Goal: Transaction & Acquisition: Book appointment/travel/reservation

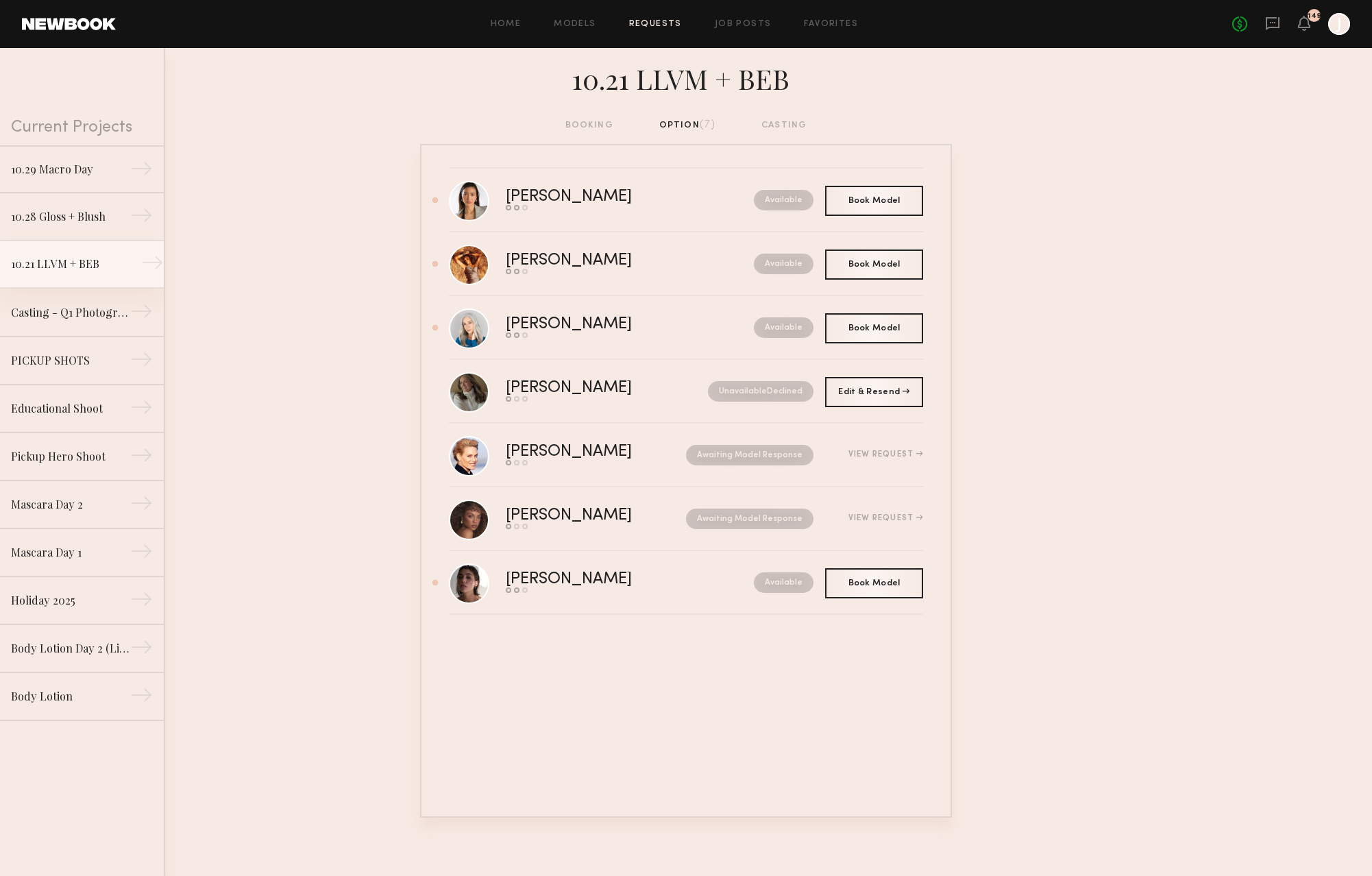
click at [67, 274] on link "10.21 LLVM + BEB →" at bounding box center [82, 265] width 164 height 48
click at [871, 338] on div "Book Model Book" at bounding box center [875, 327] width 98 height 30
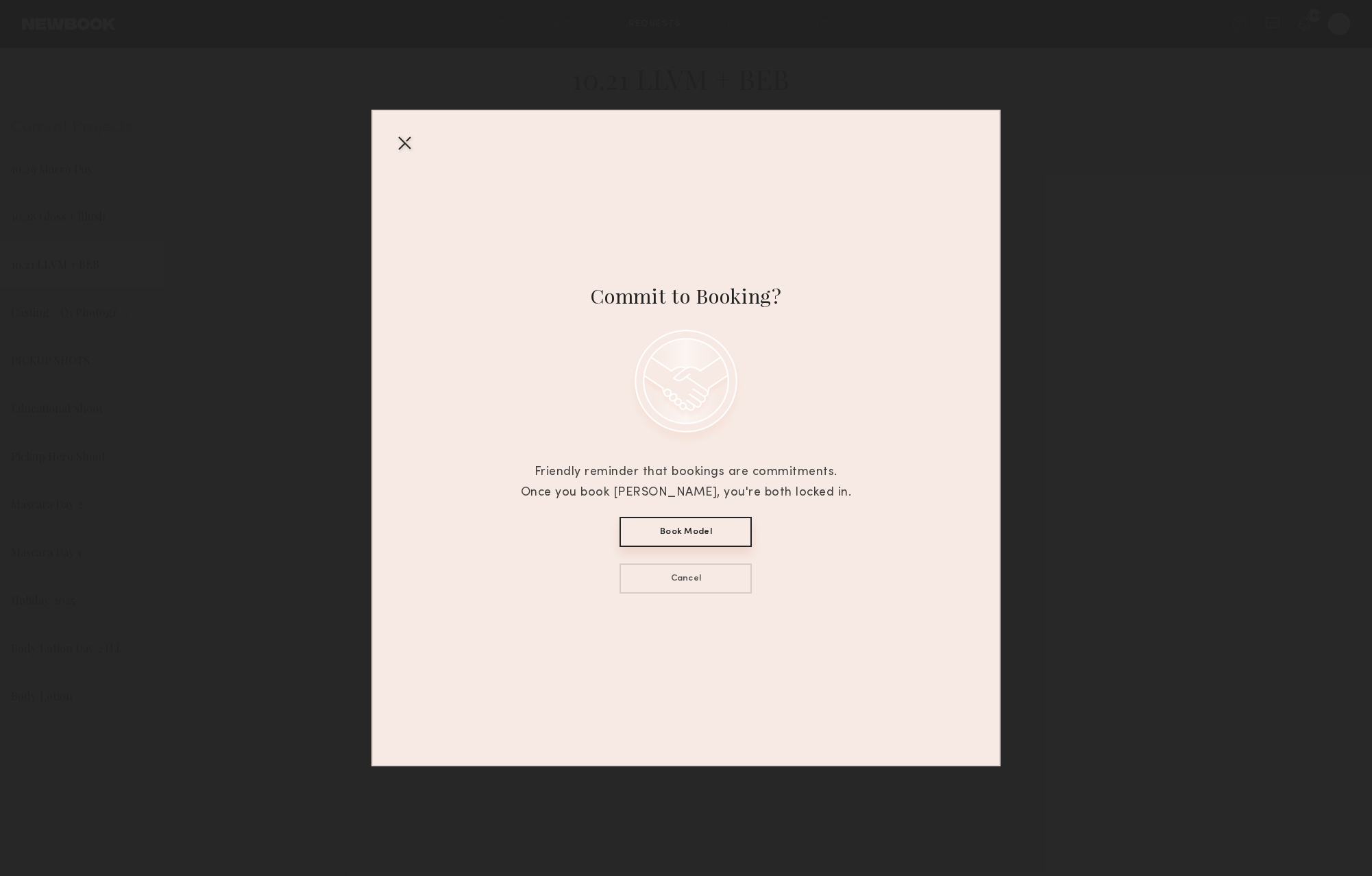
click at [679, 525] on button "Book Model" at bounding box center [685, 532] width 132 height 30
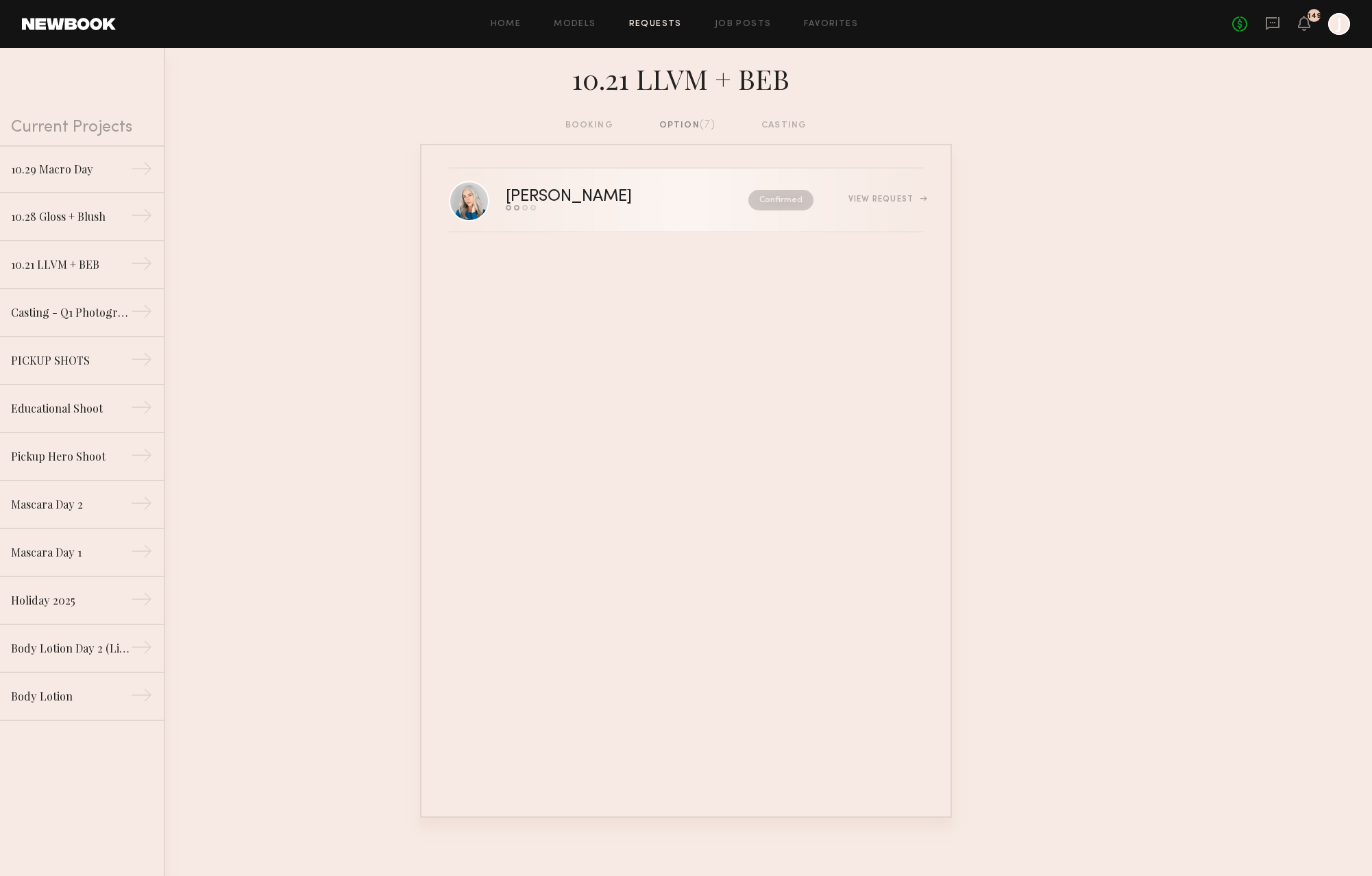
click at [610, 215] on link "Jill S. Send request Model response Review hours worked Pay model Confirmed Vie…" at bounding box center [686, 200] width 474 height 64
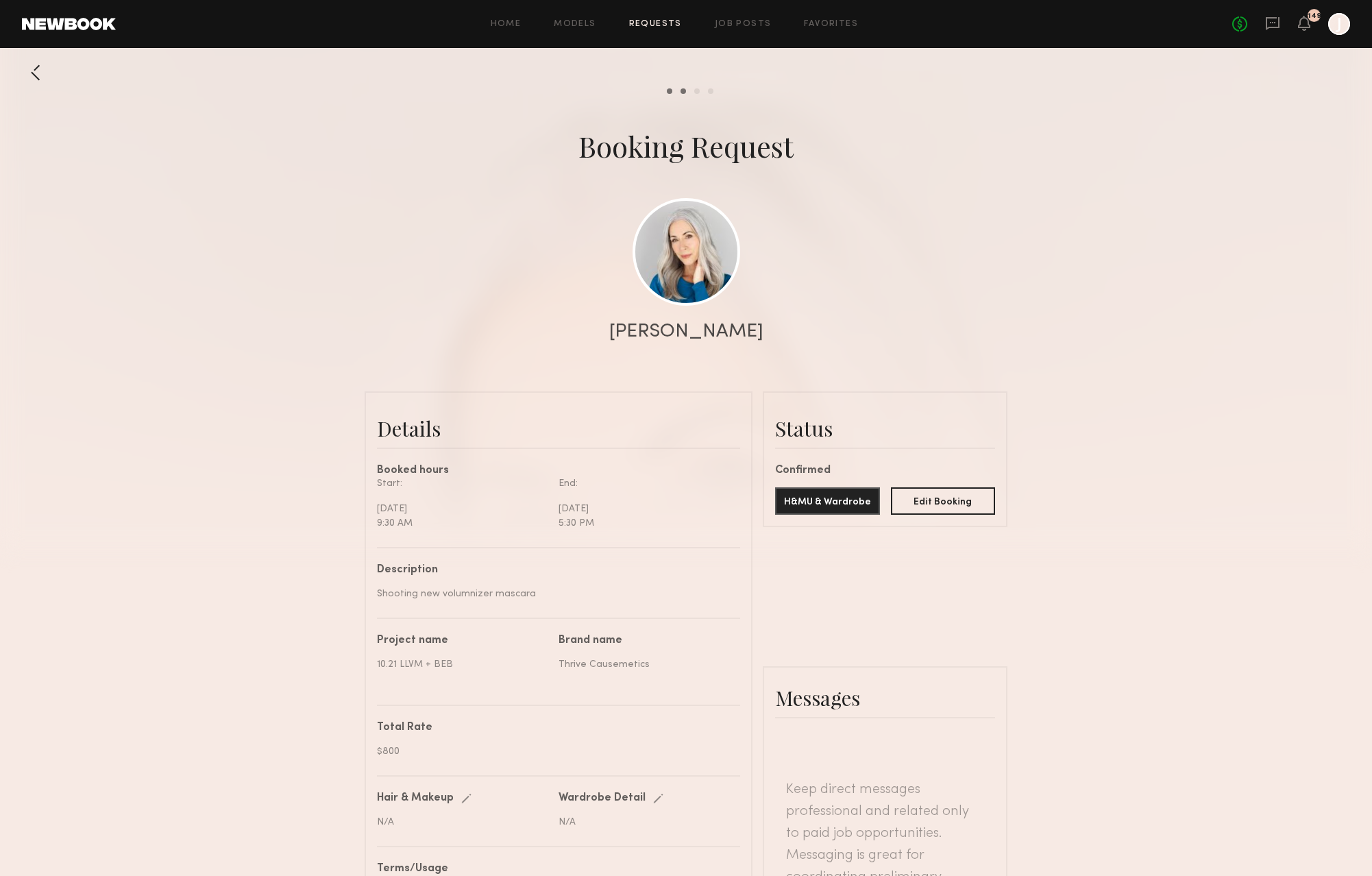
scroll to position [849, 0]
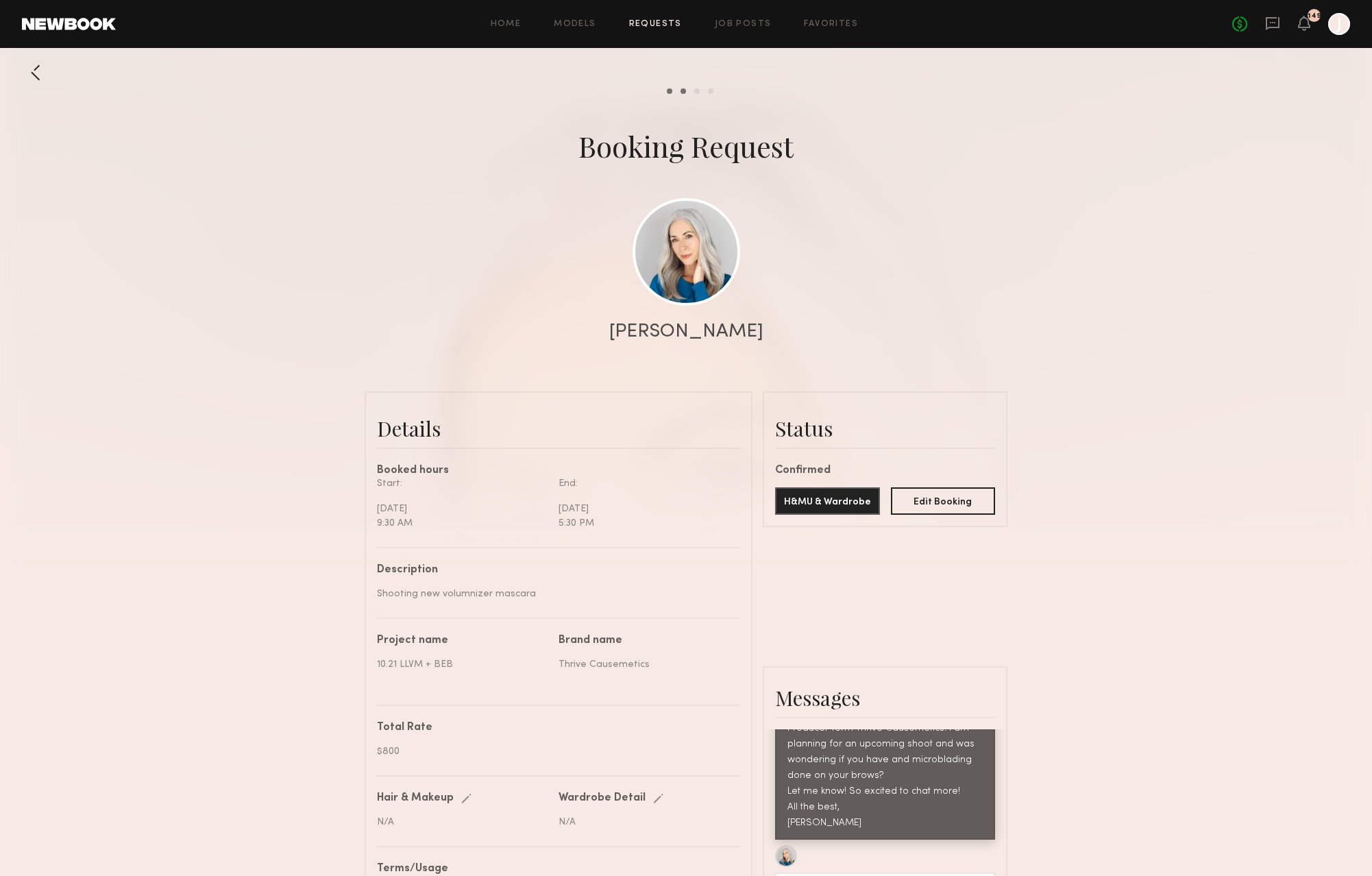
click at [33, 82] on div at bounding box center [35, 73] width 27 height 27
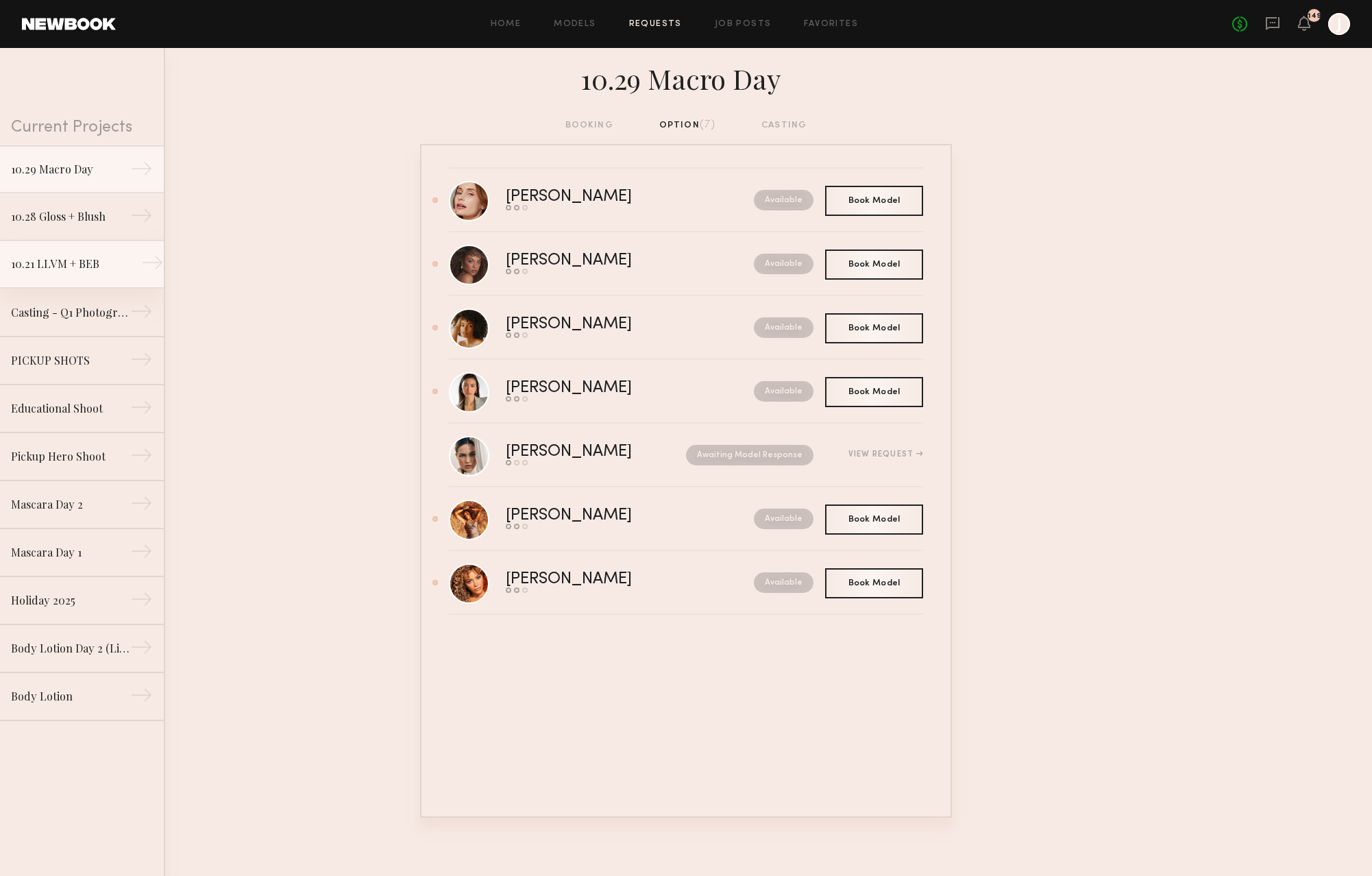
click at [86, 281] on link "10.21 LLVM + BEB →" at bounding box center [82, 265] width 164 height 48
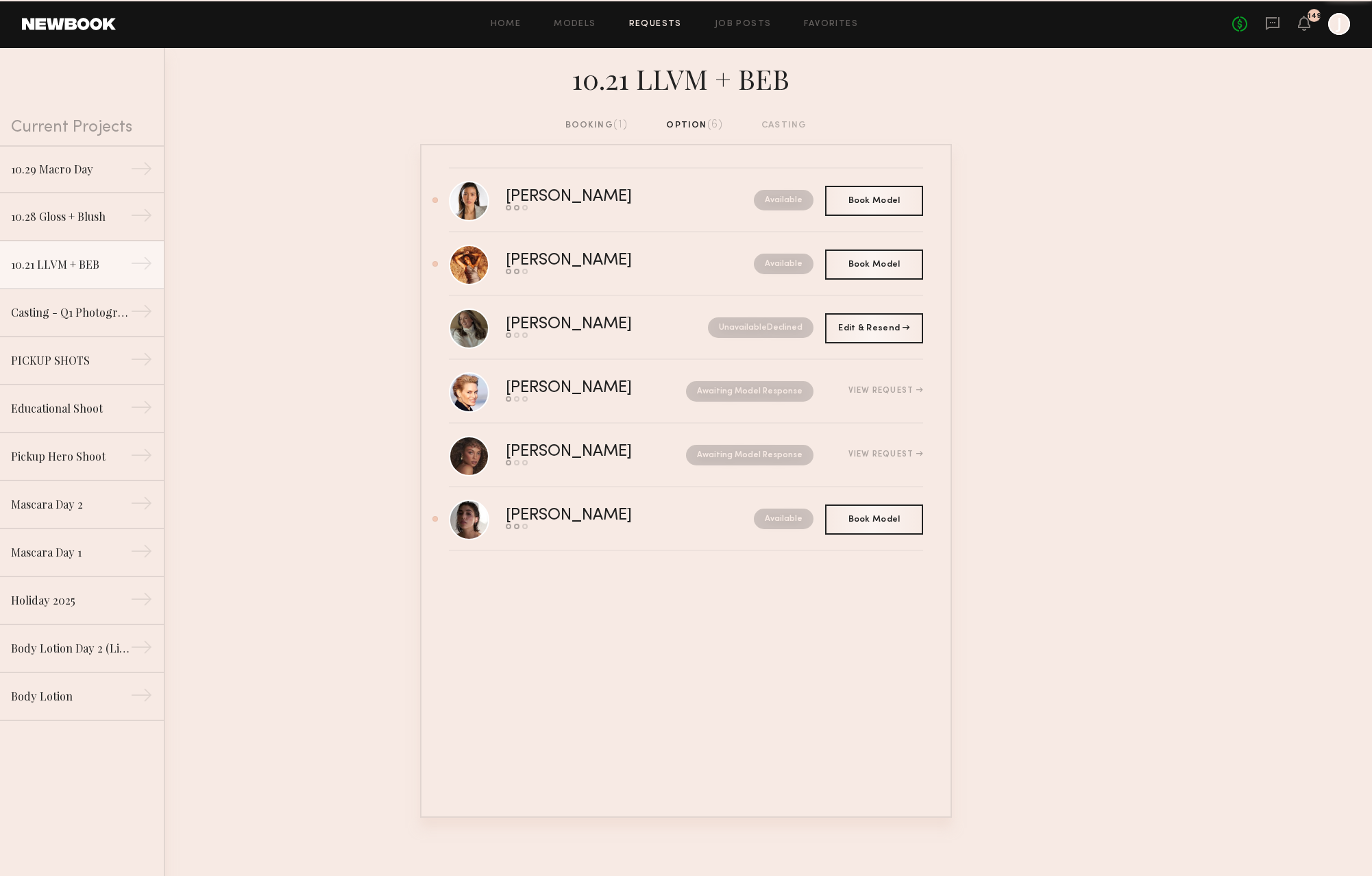
click at [587, 128] on div "booking (1)" at bounding box center [596, 125] width 63 height 15
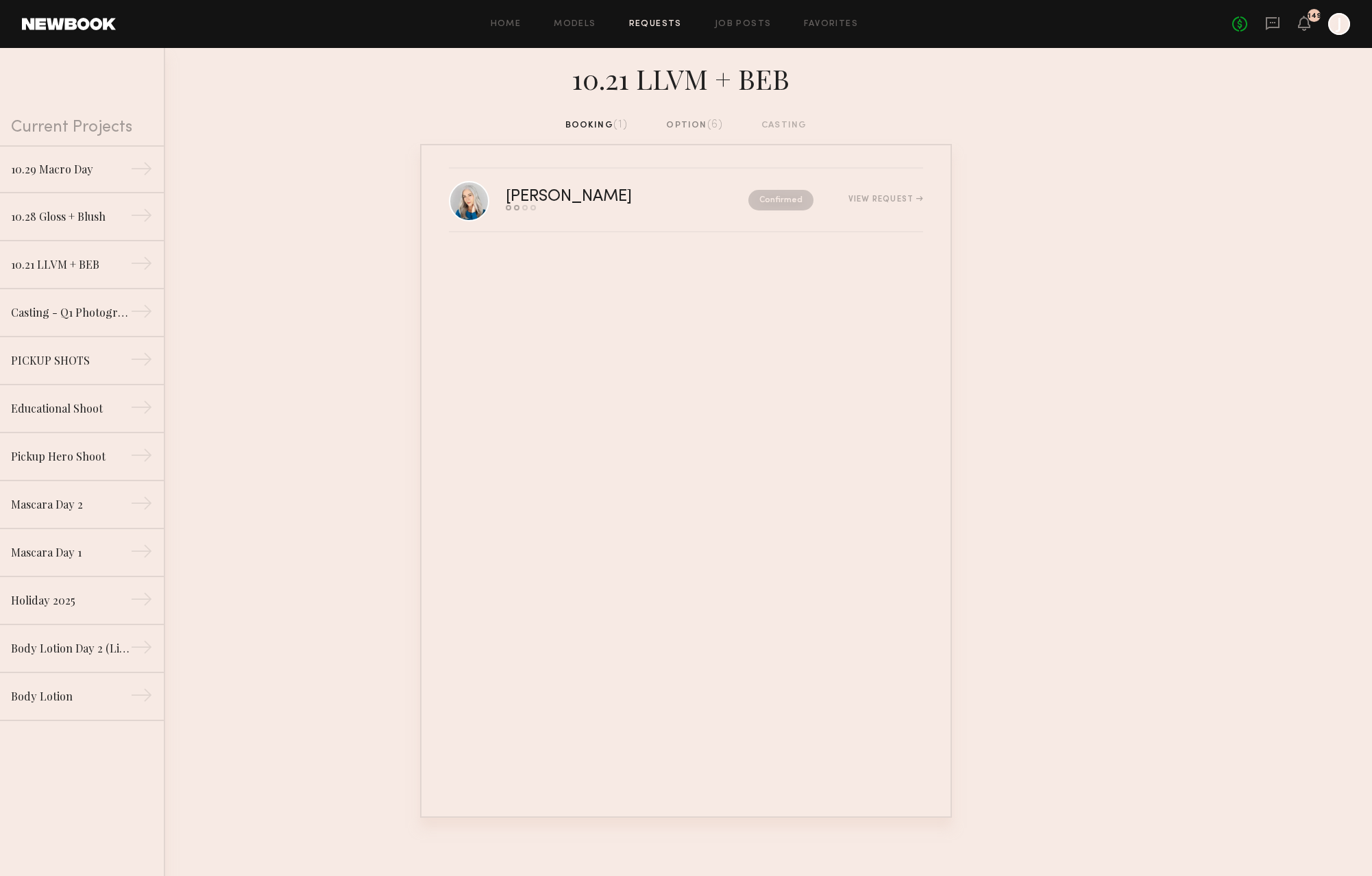
click at [679, 123] on div "option (6)" at bounding box center [695, 125] width 57 height 15
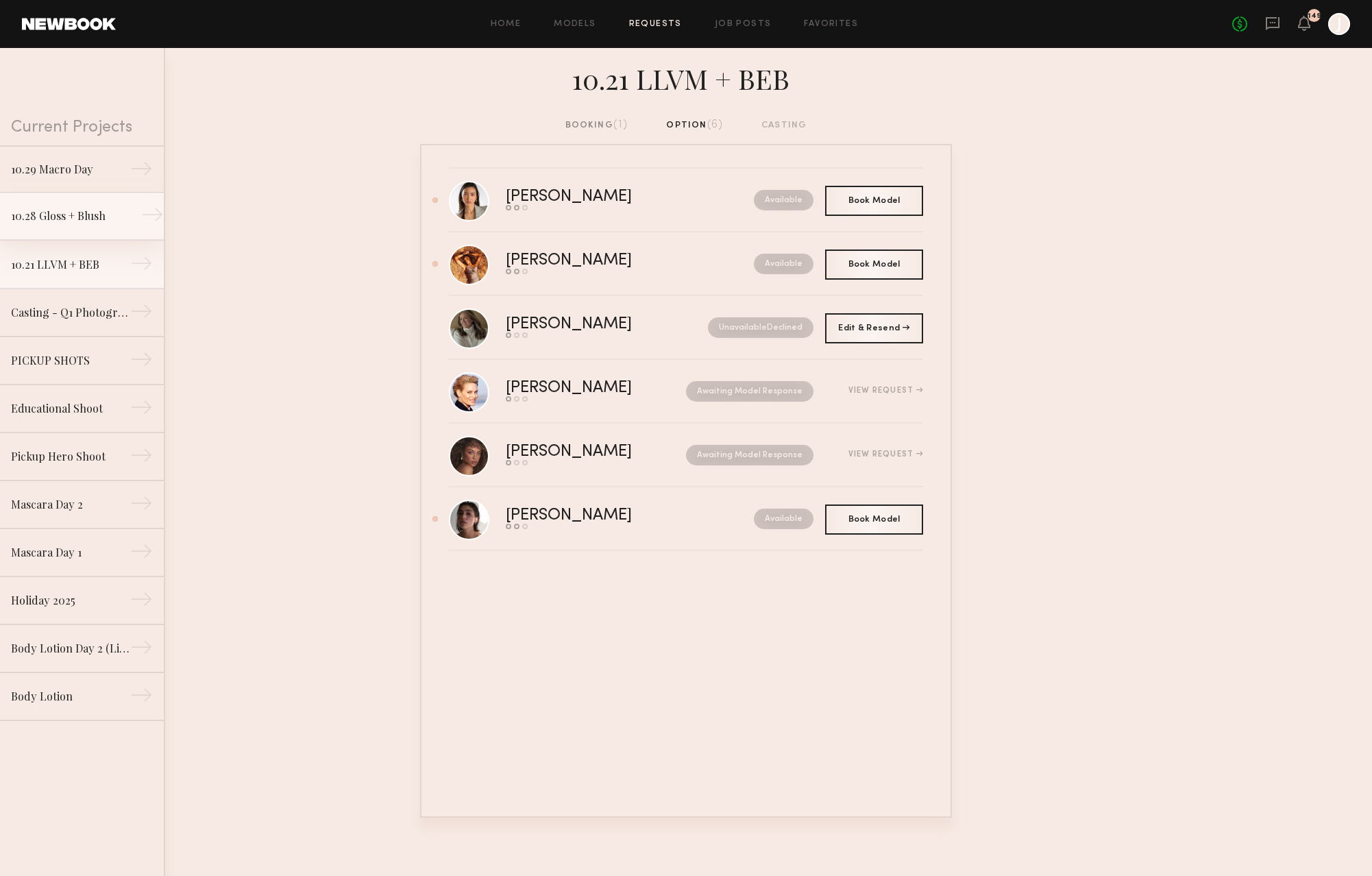
click at [107, 221] on div "10.28 Gloss + Blush" at bounding box center [70, 215] width 119 height 17
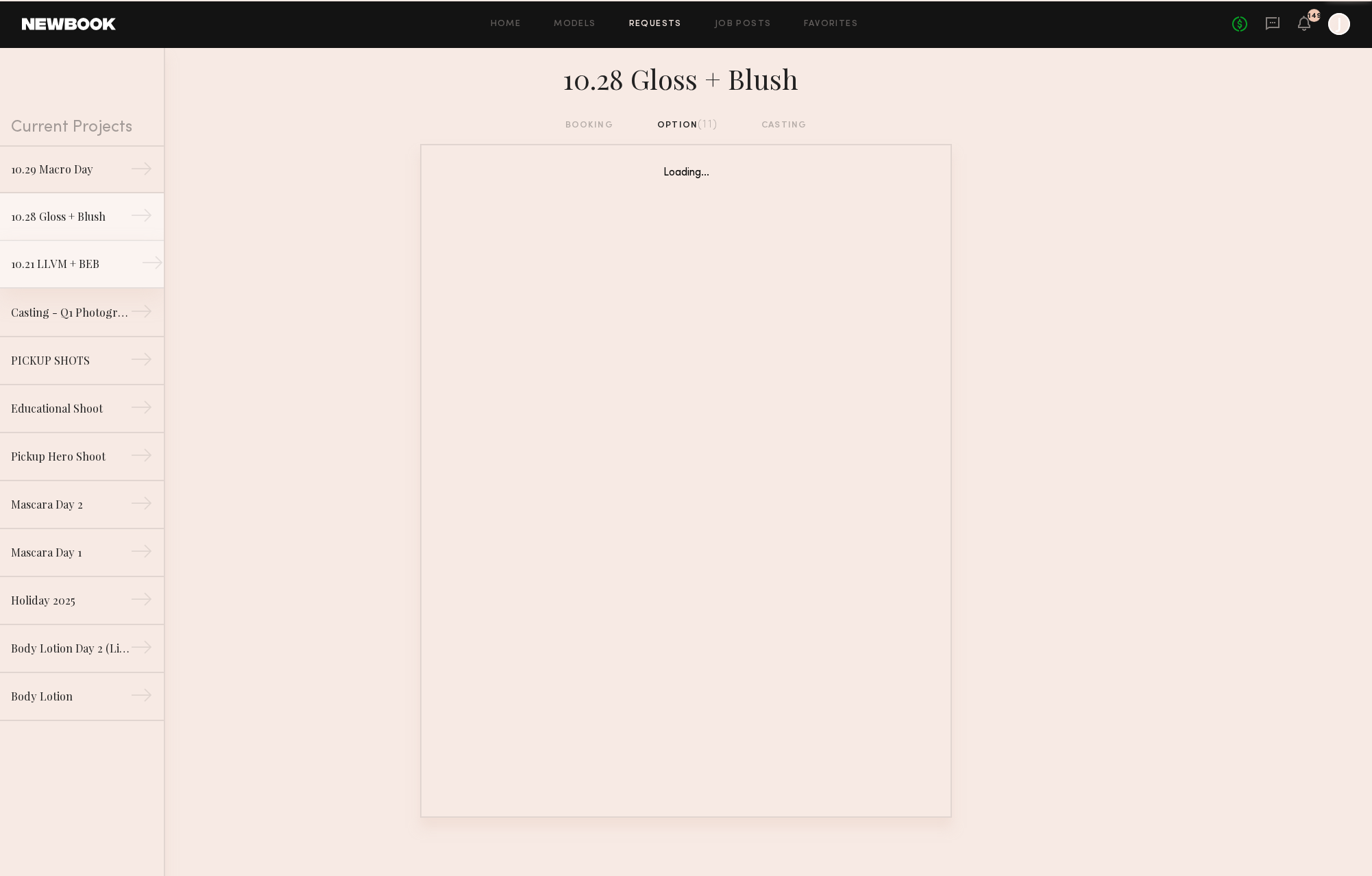
click at [105, 256] on div "10.21 LLVM + BEB" at bounding box center [70, 264] width 119 height 17
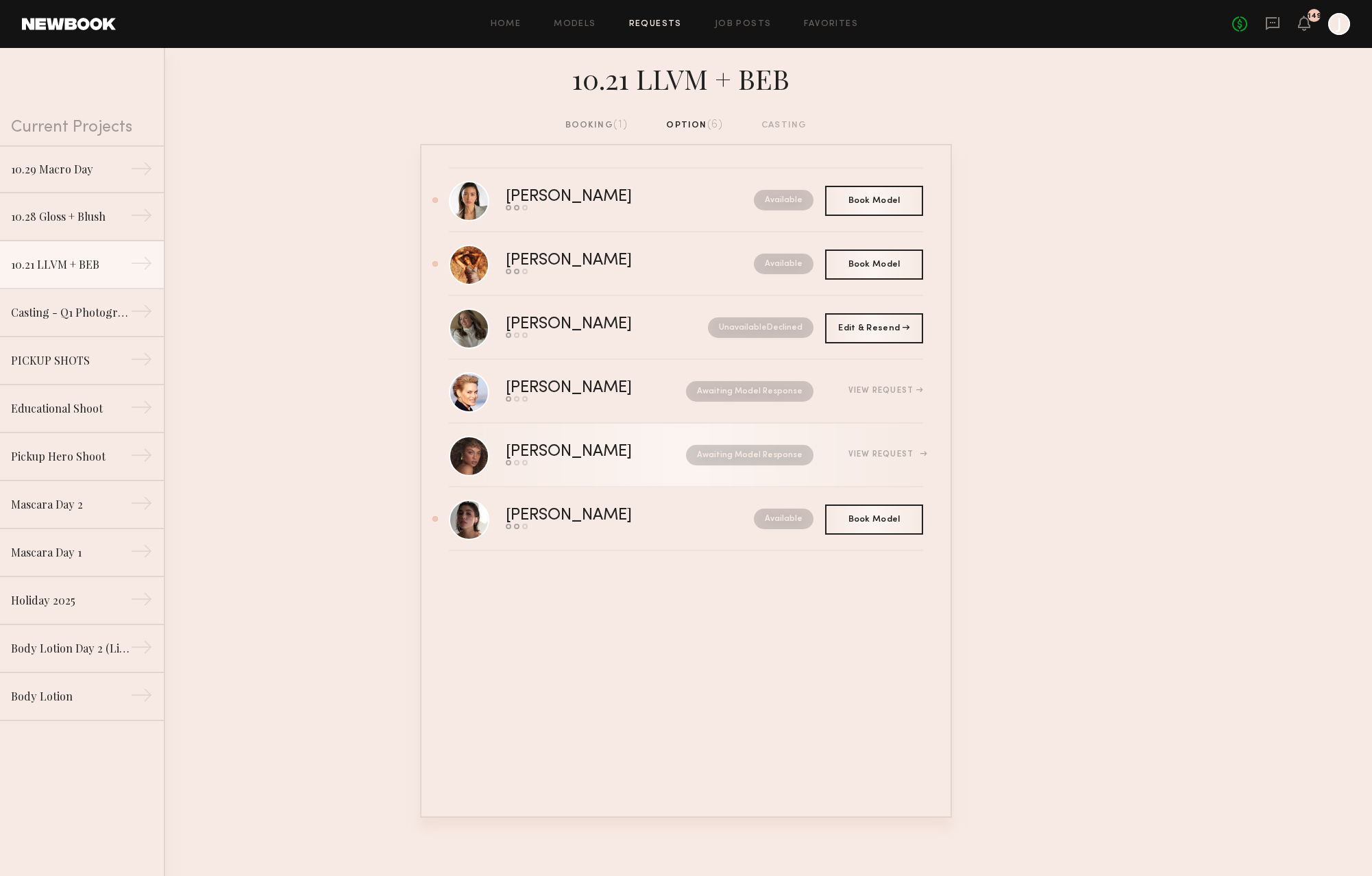
click at [597, 457] on div "Chloe B." at bounding box center [583, 452] width 153 height 16
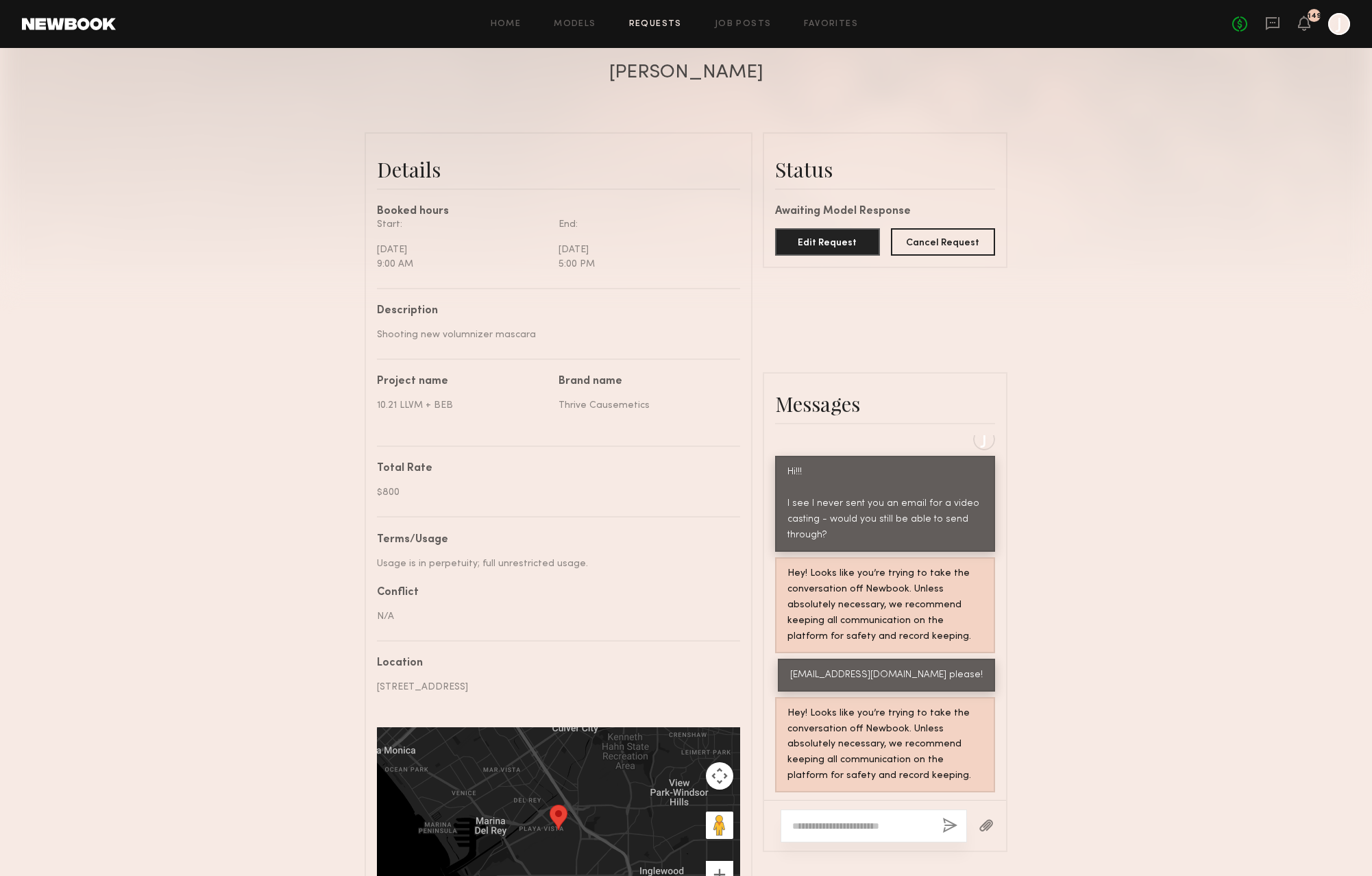
scroll to position [254, 0]
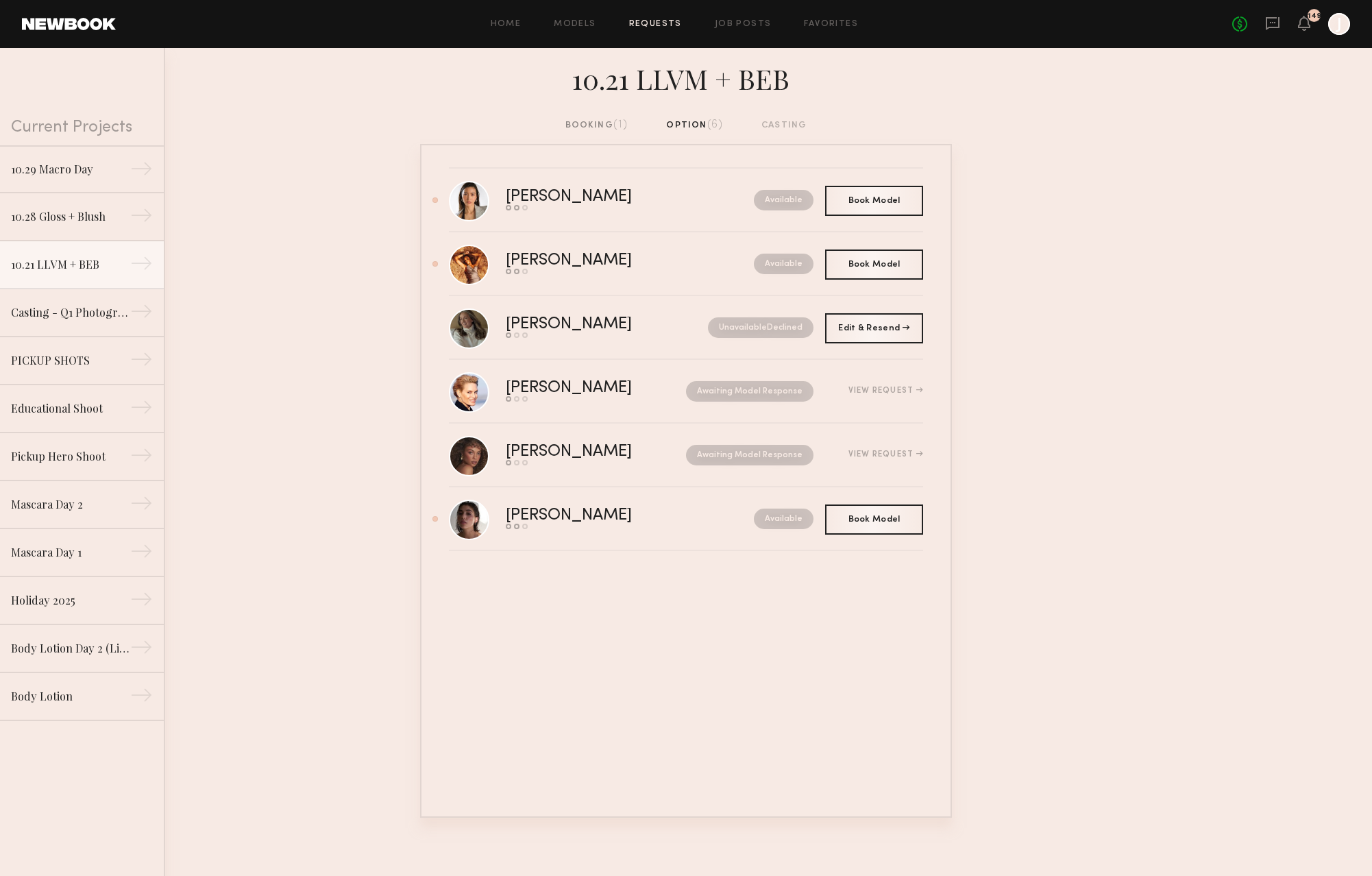
click at [591, 124] on div "booking (1)" at bounding box center [596, 125] width 63 height 15
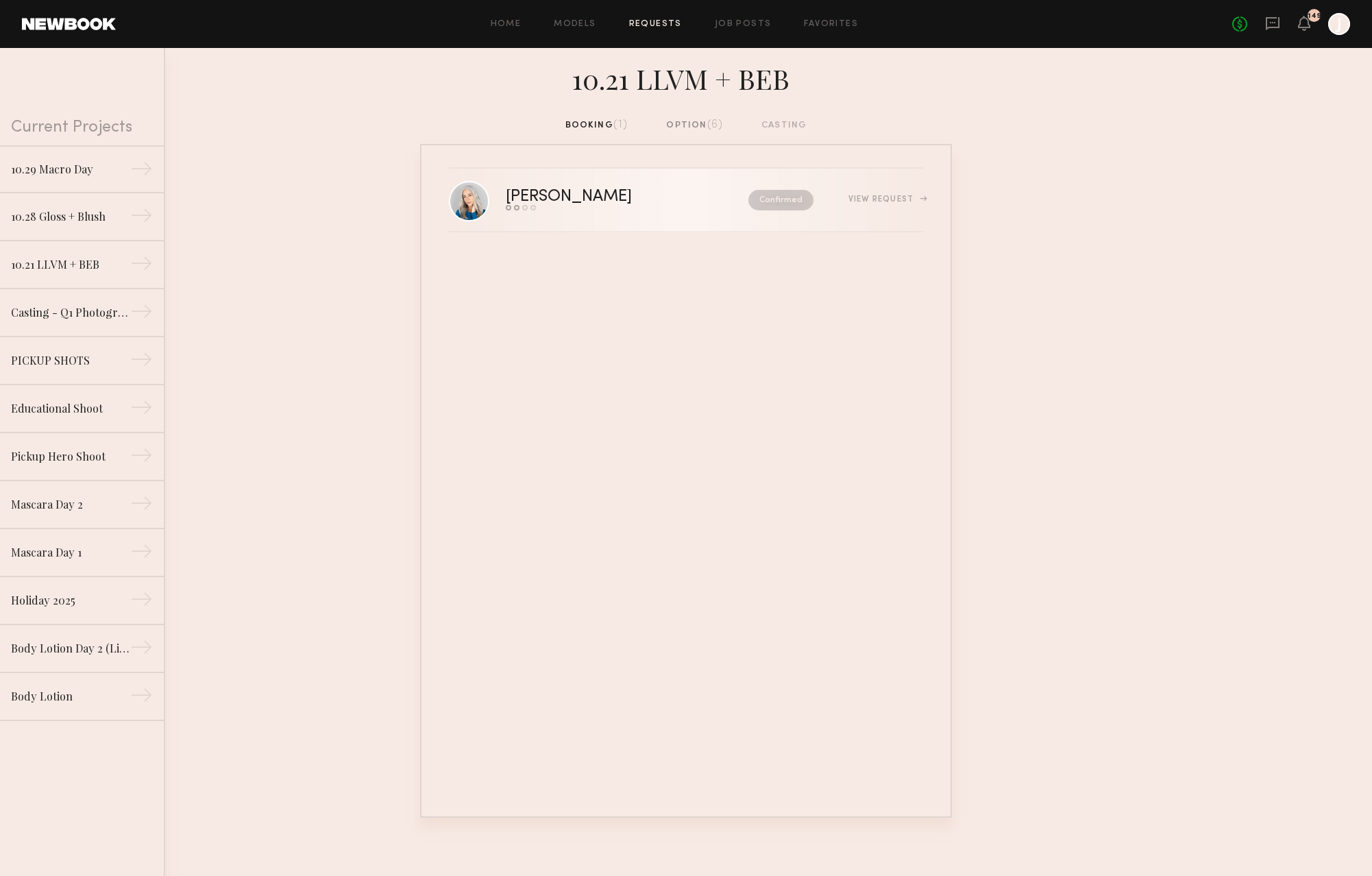
drag, startPoint x: 577, startPoint y: 171, endPoint x: 565, endPoint y: 200, distance: 31.4
click at [575, 179] on div "Jill S. Send request Model response Review hours worked Pay model Confirmed Vie…" at bounding box center [686, 481] width 532 height 674
click at [565, 202] on div "Jill S." at bounding box center [598, 197] width 184 height 16
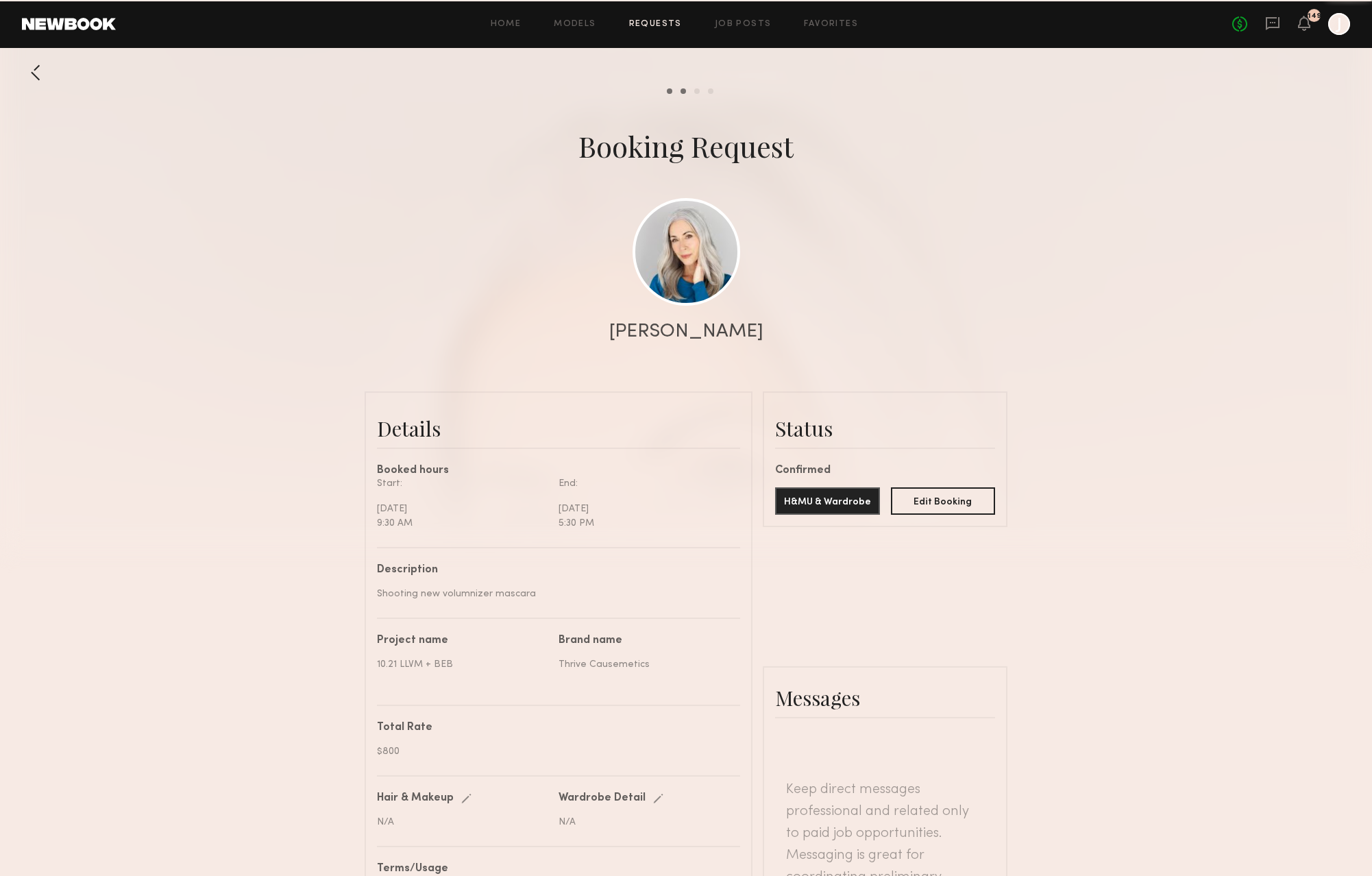
scroll to position [849, 0]
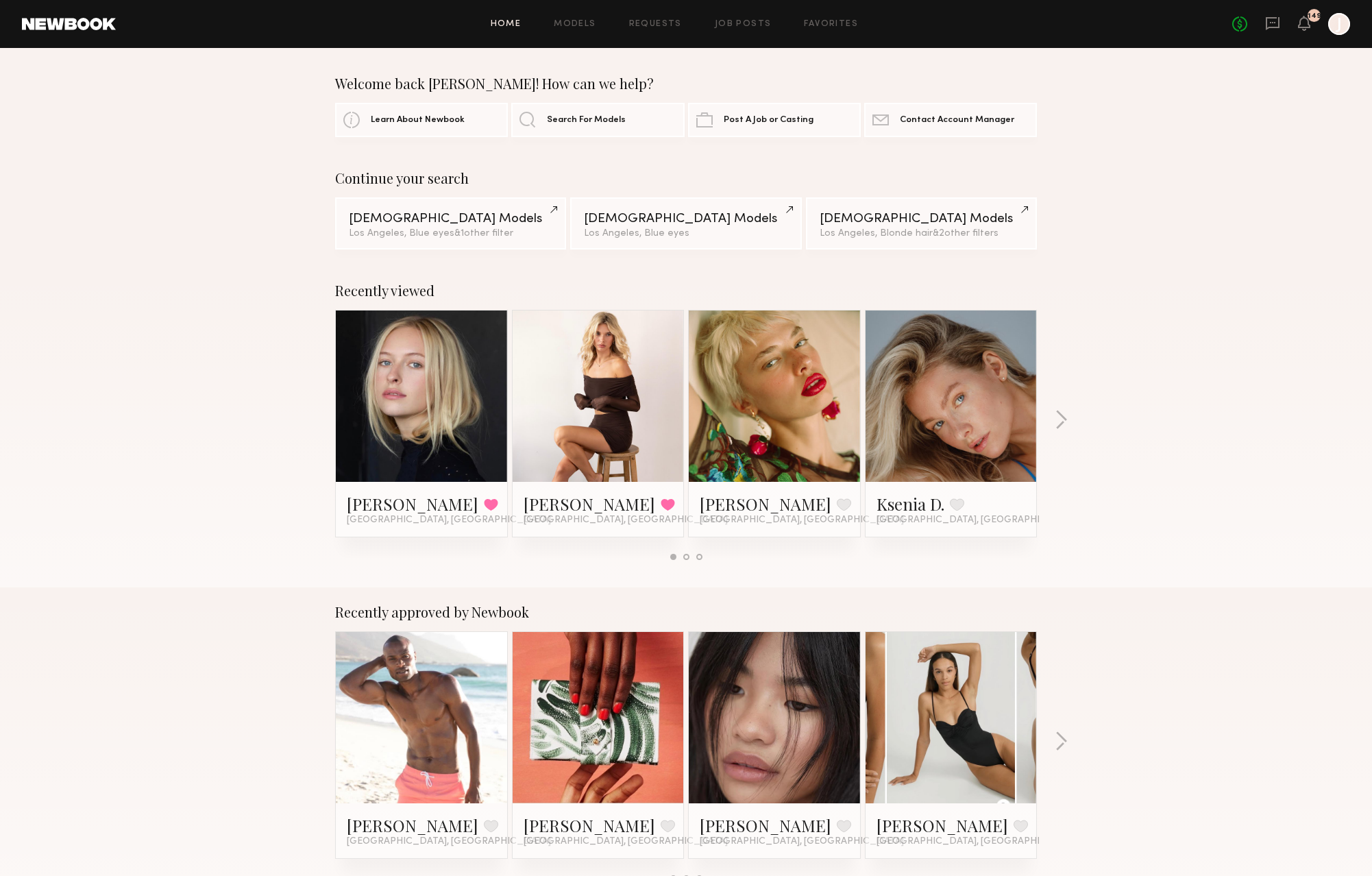
click at [1338, 28] on div at bounding box center [1339, 24] width 22 height 22
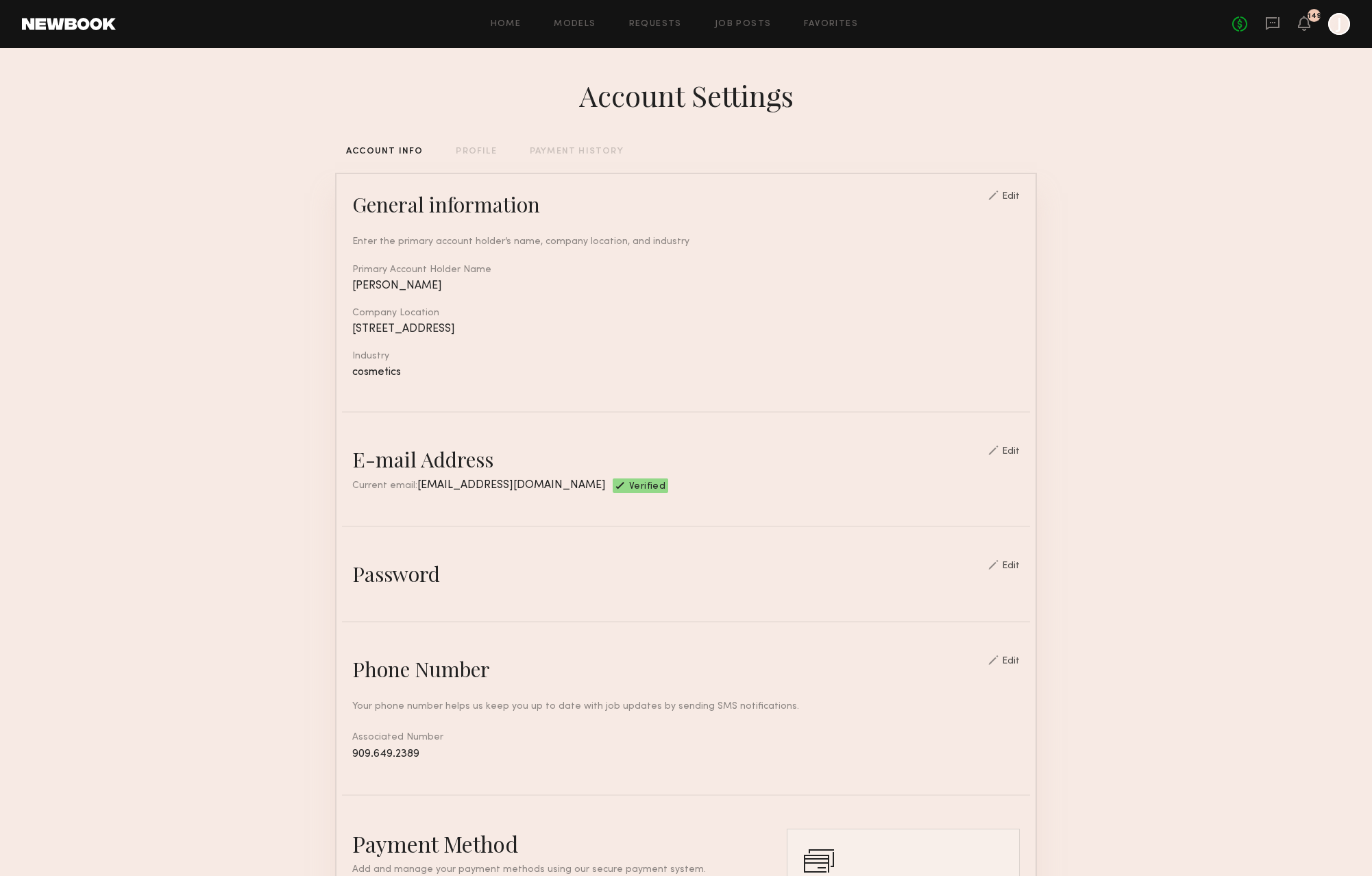
click at [762, 19] on div "Home Models Requests Job Posts Favorites Sign Out No fees up to $5,000 149 J" at bounding box center [733, 24] width 1235 height 22
click at [651, 25] on link "Requests" at bounding box center [655, 24] width 53 height 9
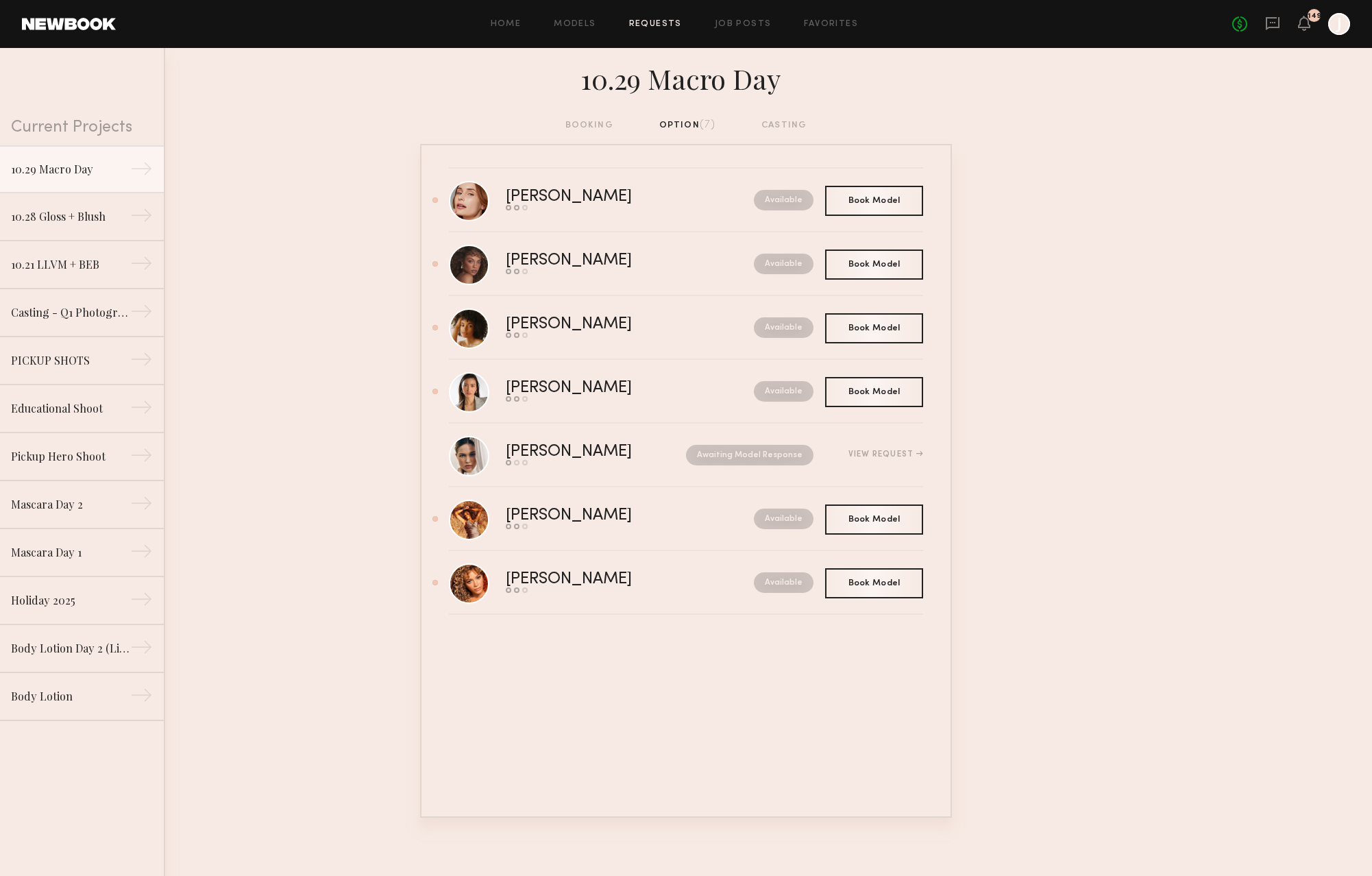
click at [1339, 29] on div at bounding box center [1339, 24] width 22 height 22
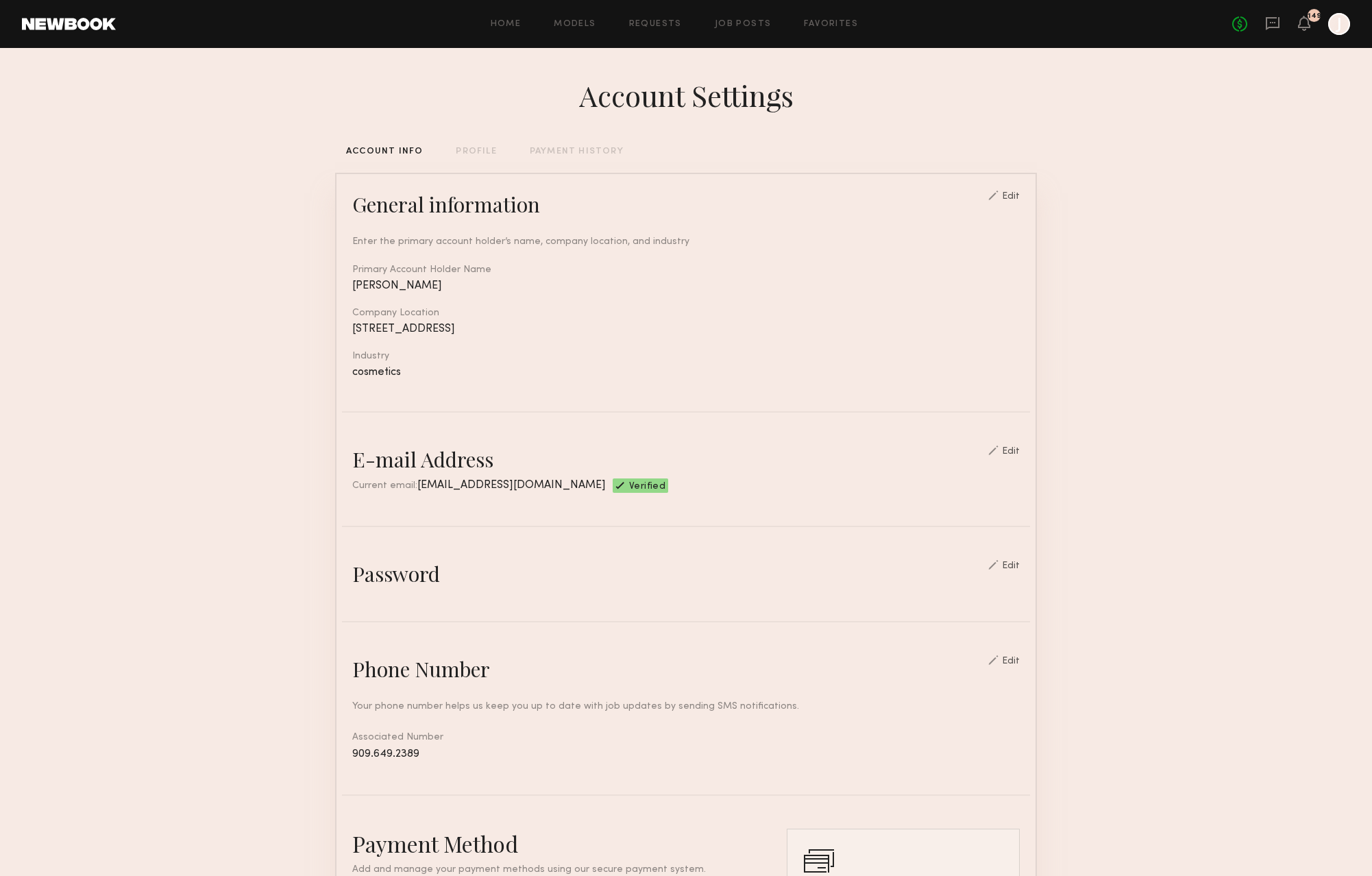
click at [574, 158] on div "Account Settings ACCOUNT INFO PROFILE PAYMENT HISTORY General information Edit …" at bounding box center [686, 666] width 702 height 1236
click at [592, 151] on div "PAYMENT HISTORY" at bounding box center [577, 150] width 94 height 9
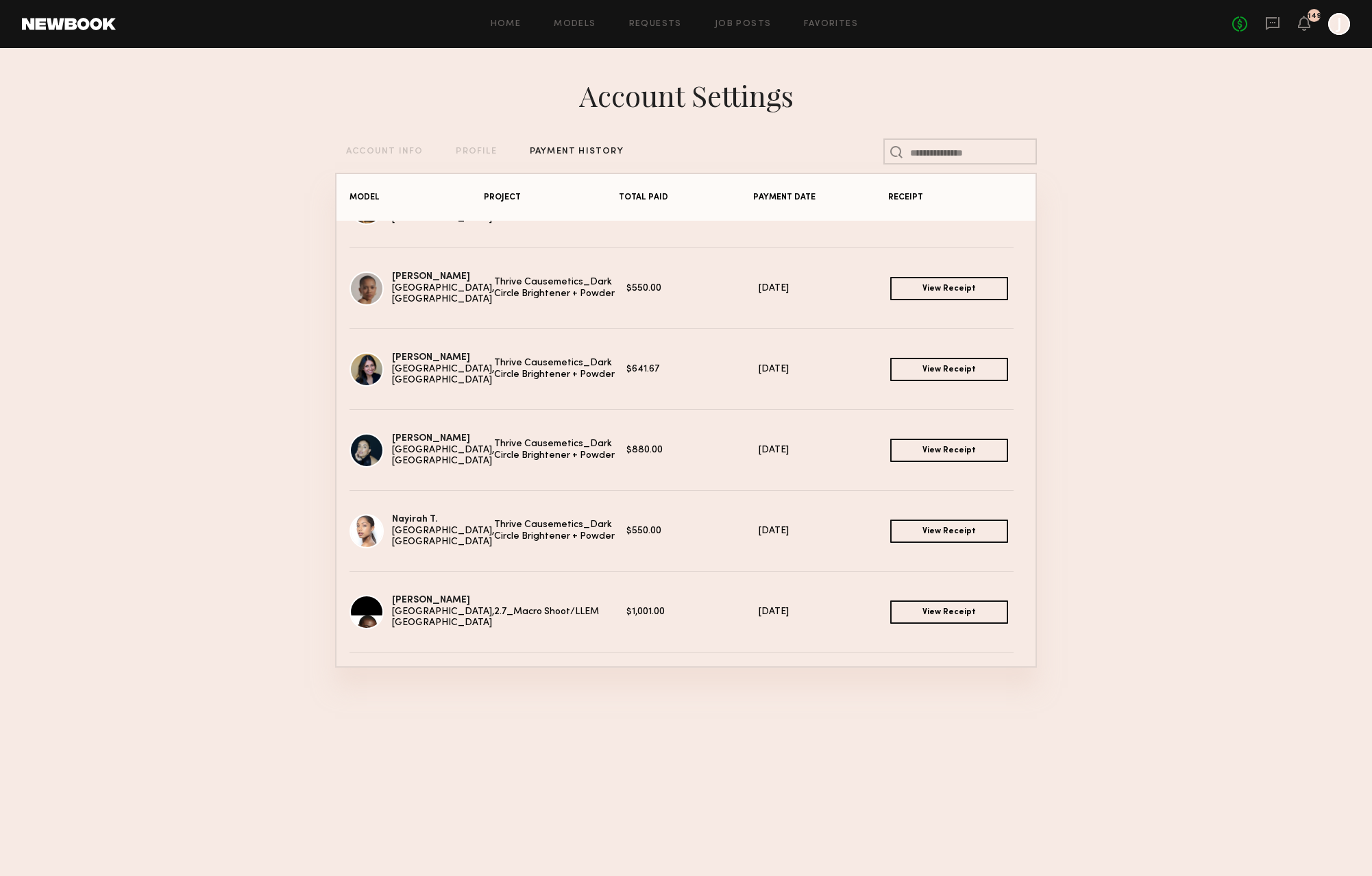
scroll to position [4905, 0]
click at [377, 368] on img at bounding box center [366, 369] width 34 height 34
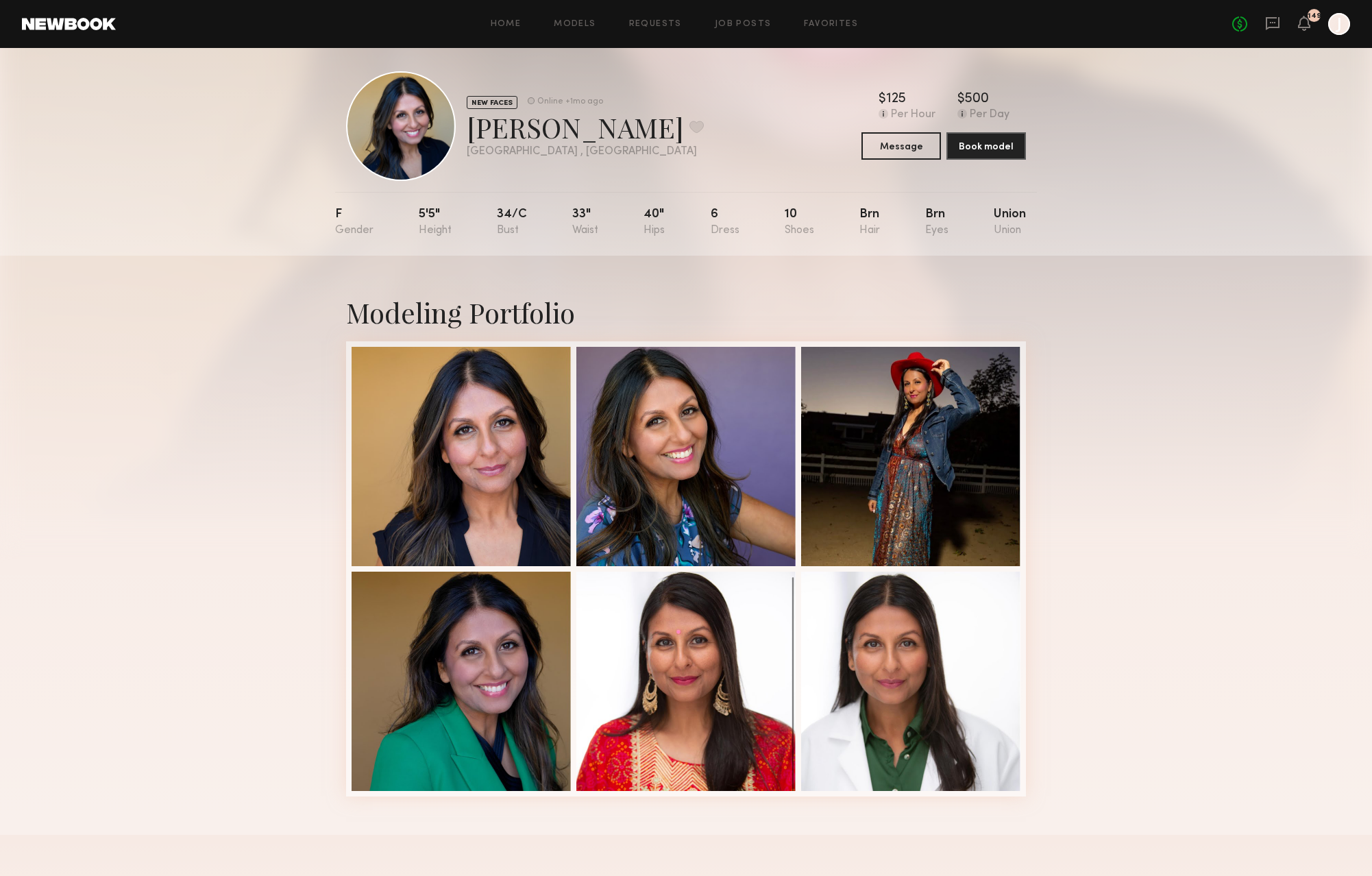
scroll to position [7, 0]
